Goal: Navigation & Orientation: Find specific page/section

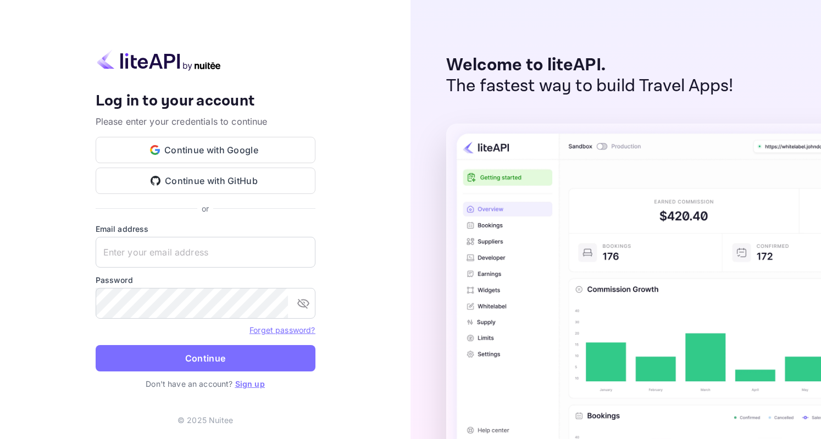
type input "[EMAIL_ADDRESS][DOMAIN_NAME]"
click at [302, 308] on icon "toggle password visibility" at bounding box center [303, 303] width 13 height 13
click at [186, 359] on button "Continue" at bounding box center [206, 358] width 220 height 26
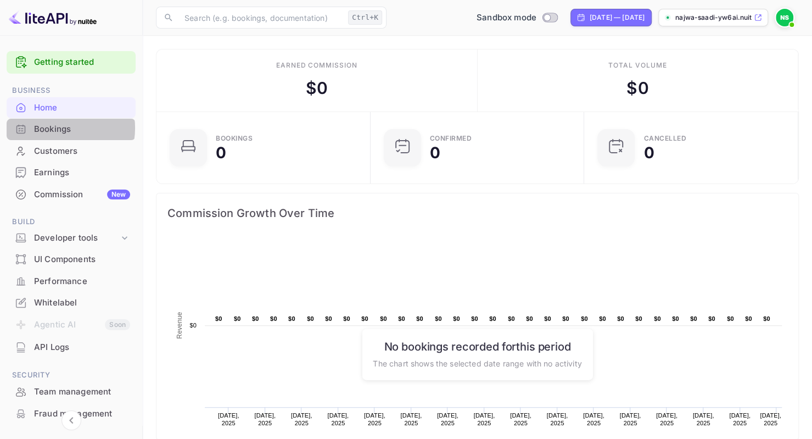
click at [55, 128] on div "Bookings" at bounding box center [82, 129] width 96 height 13
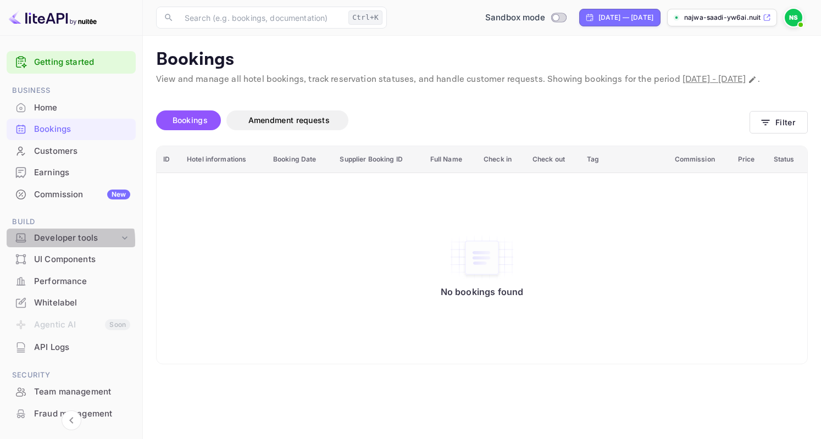
click at [62, 241] on div "Developer tools" at bounding box center [76, 238] width 85 height 13
